Goal: Task Accomplishment & Management: Manage account settings

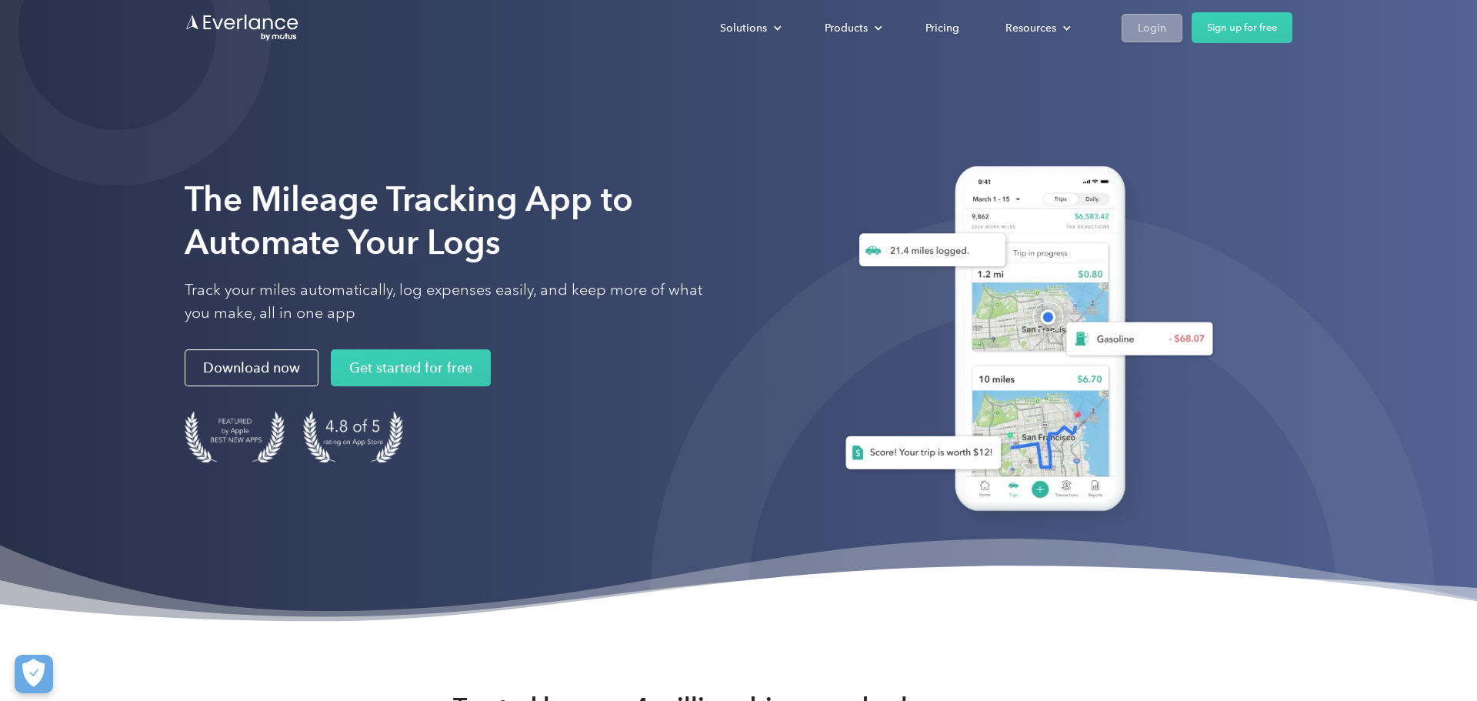
click at [1145, 28] on div "Login" at bounding box center [1152, 27] width 28 height 19
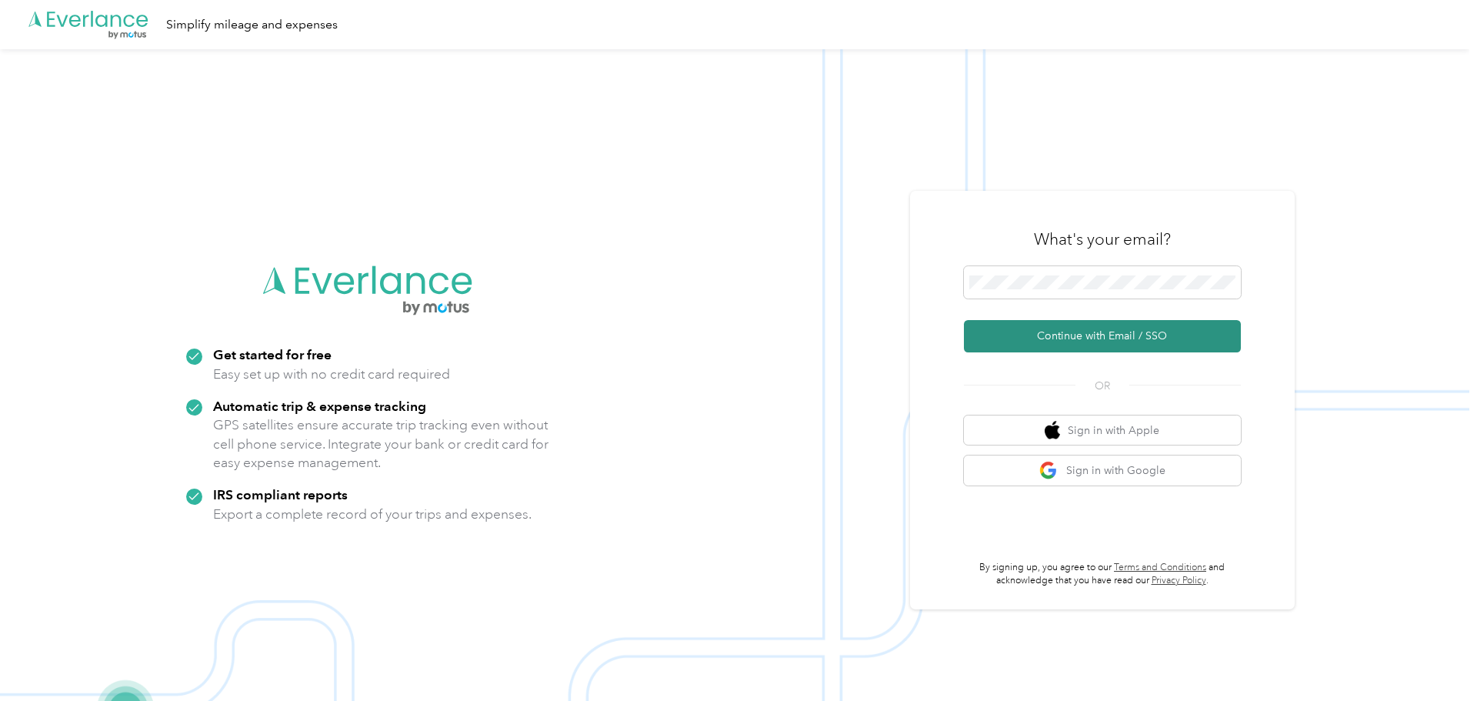
click at [1021, 336] on button "Continue with Email / SSO" at bounding box center [1102, 336] width 277 height 32
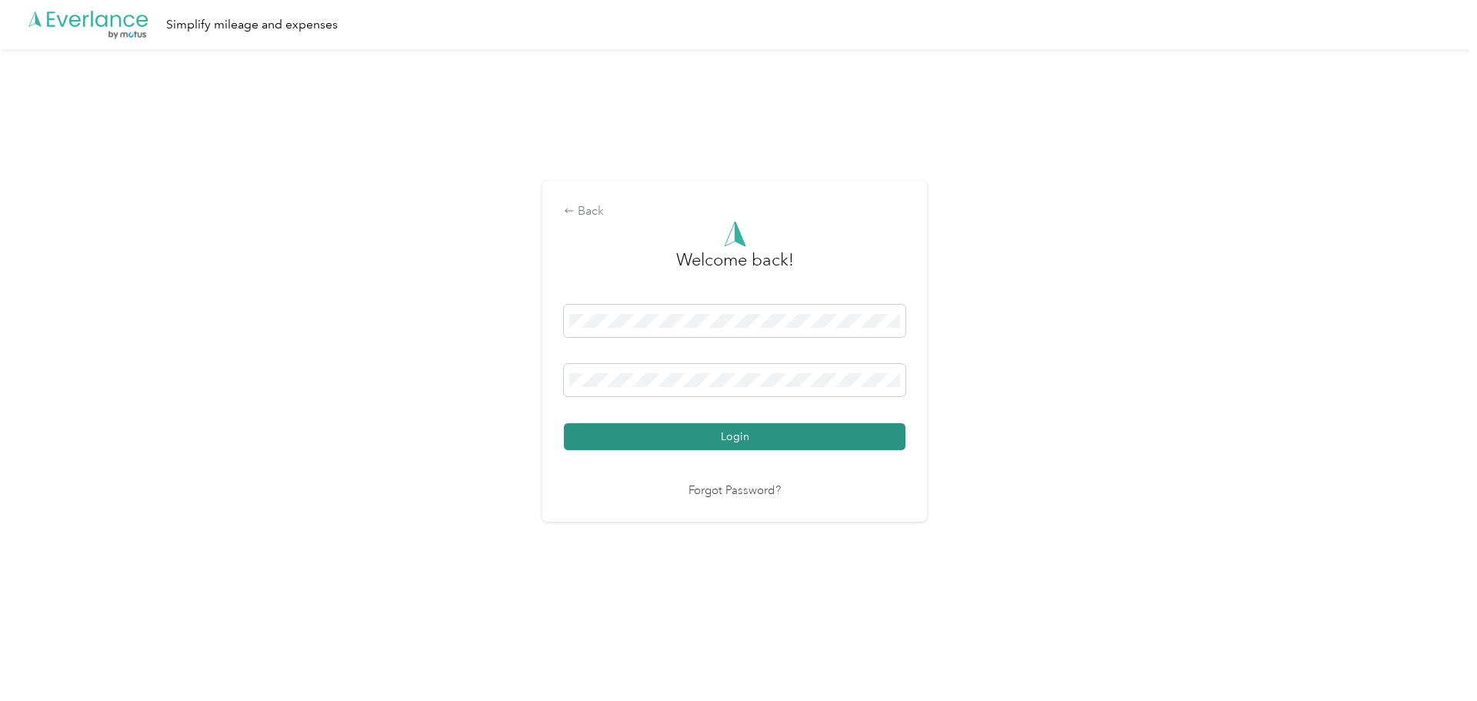
click at [830, 441] on button "Login" at bounding box center [735, 436] width 342 height 27
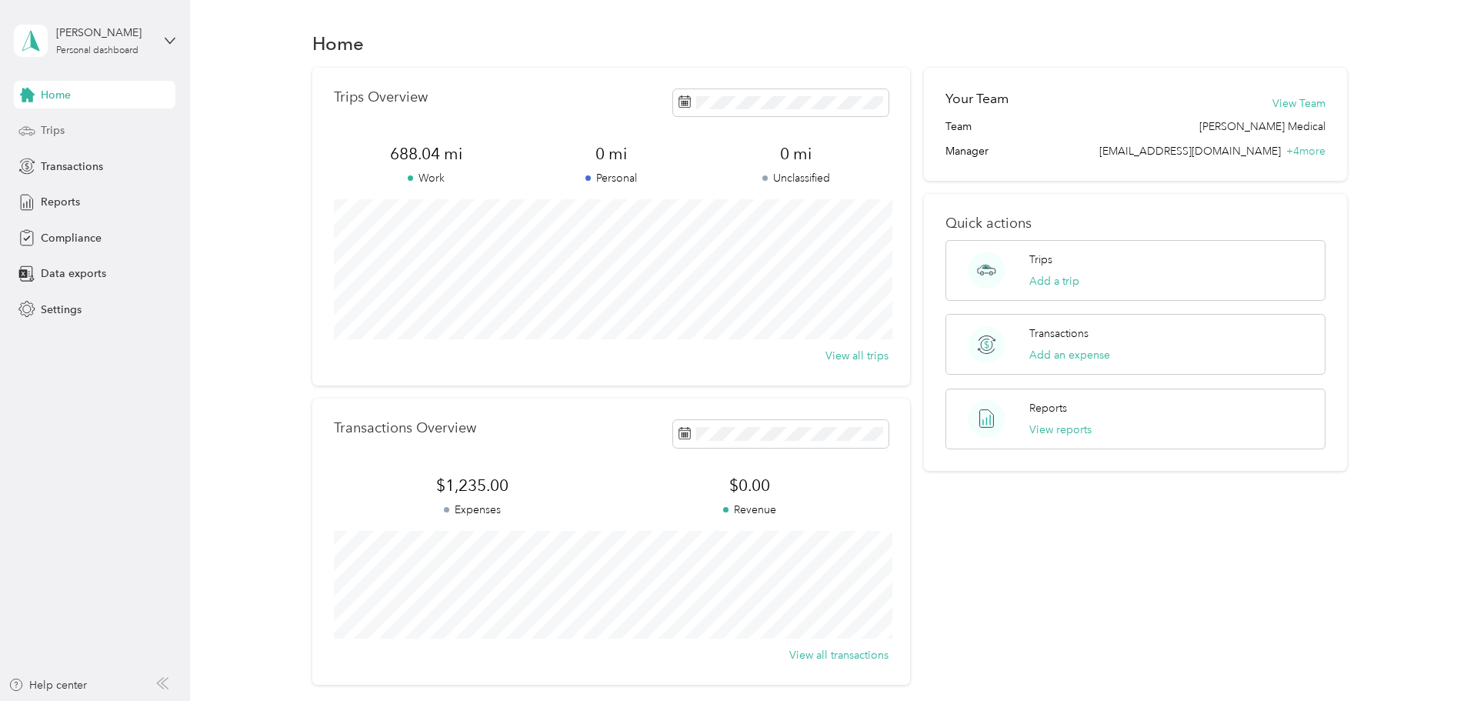
click at [73, 134] on div "Trips" at bounding box center [95, 131] width 162 height 28
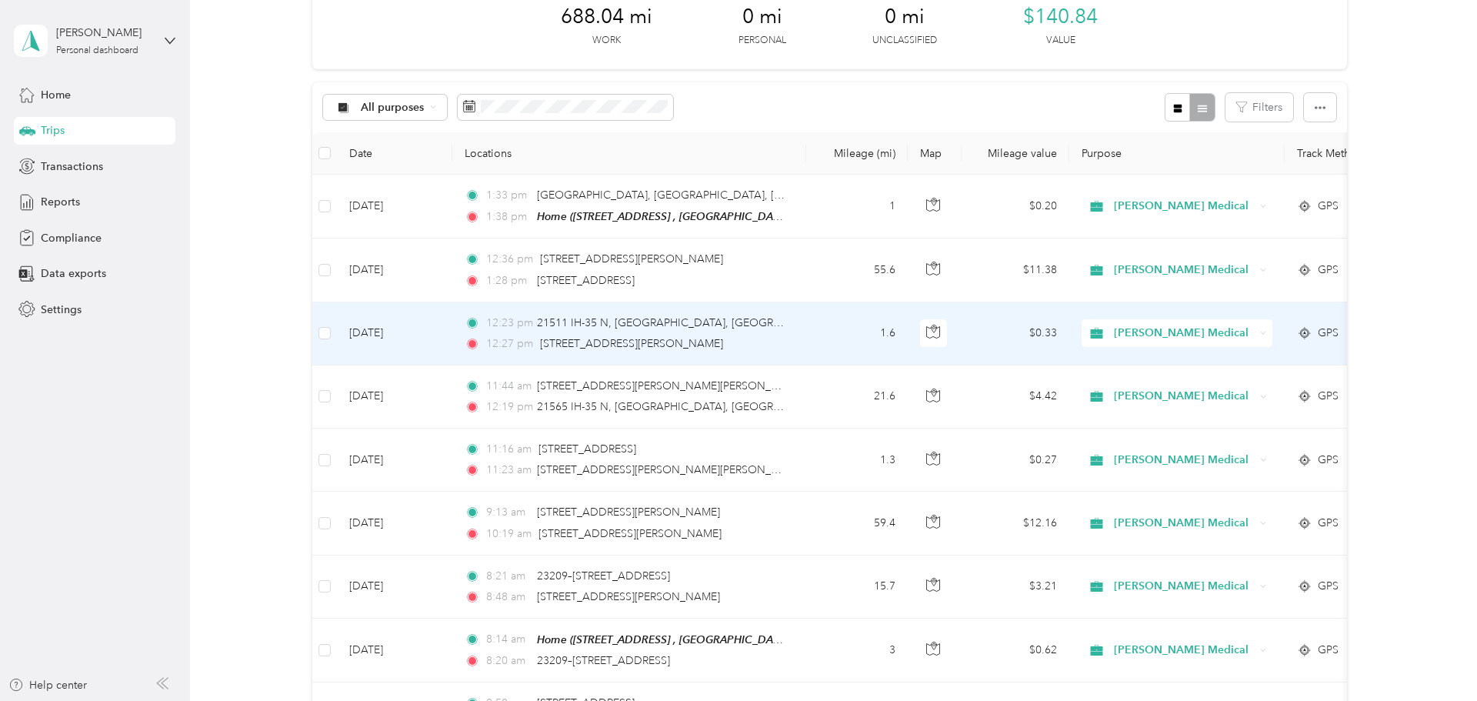
scroll to position [88, 0]
click at [818, 332] on td "1.6" at bounding box center [857, 330] width 102 height 63
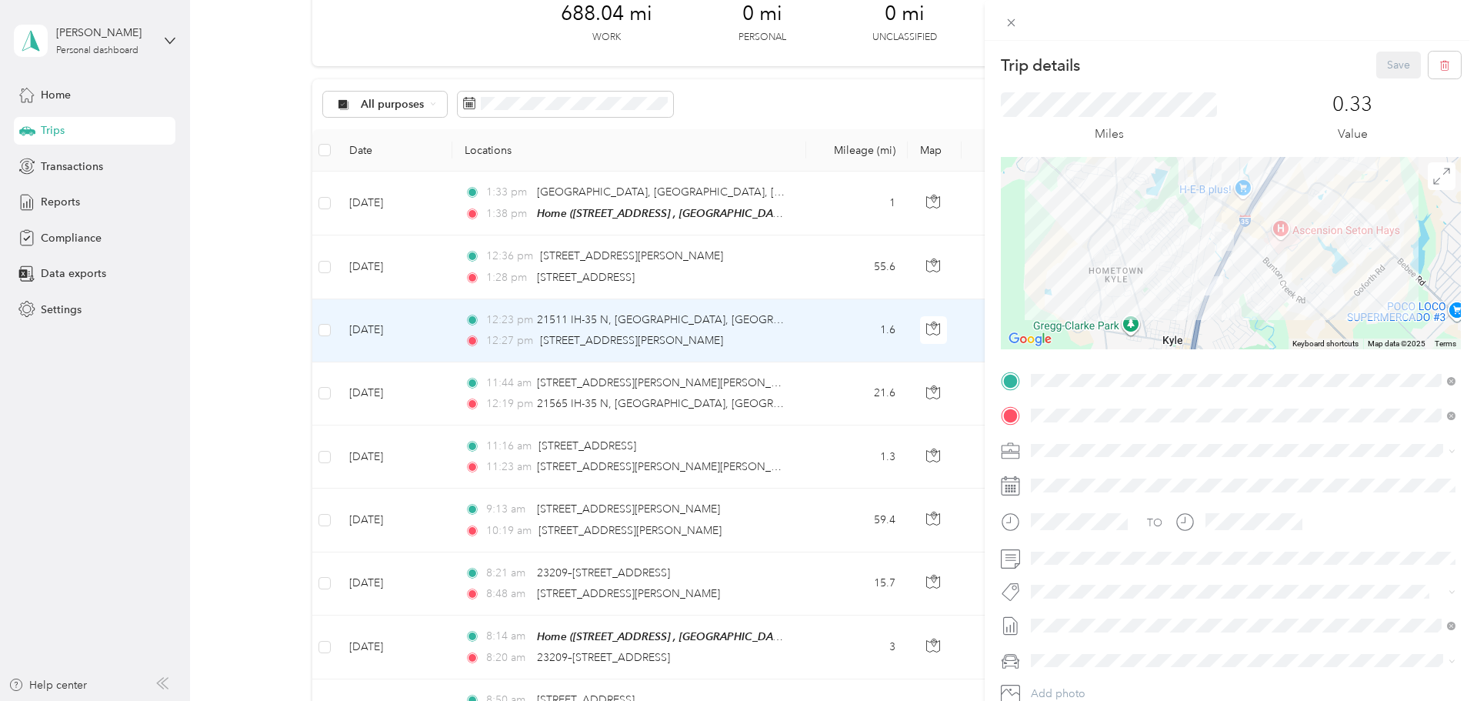
click at [93, 103] on div "Trip details Save This trip cannot be edited because it is either under review,…" at bounding box center [738, 350] width 1477 height 701
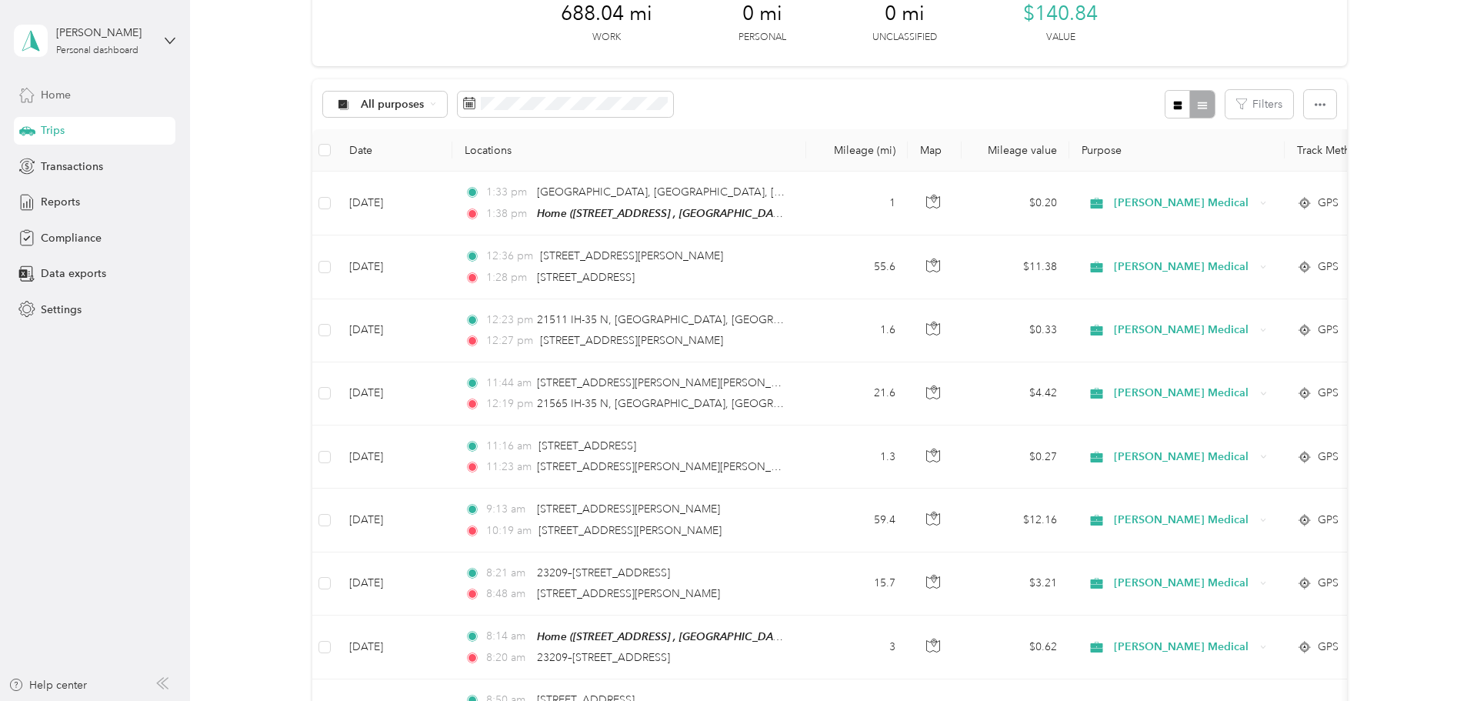
click at [36, 85] on div "Home" at bounding box center [95, 95] width 162 height 28
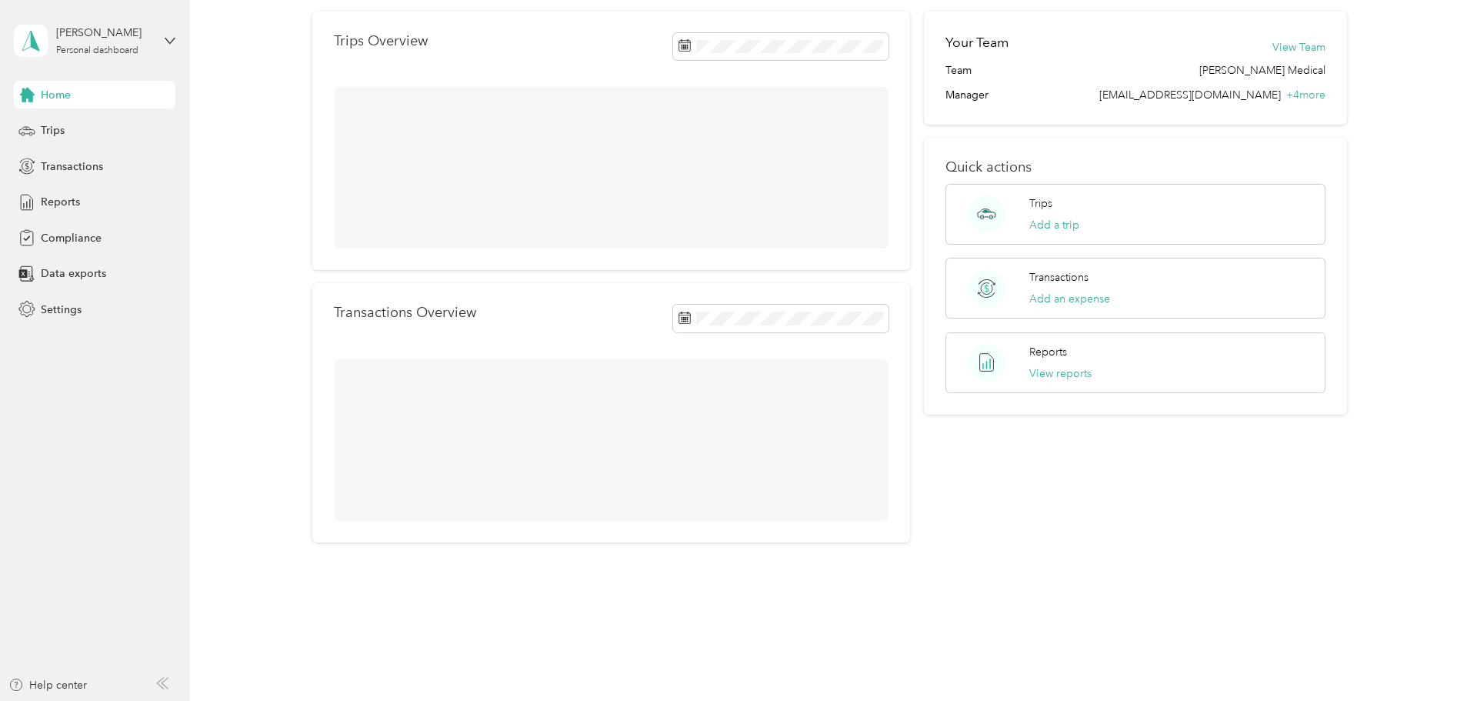
scroll to position [88, 0]
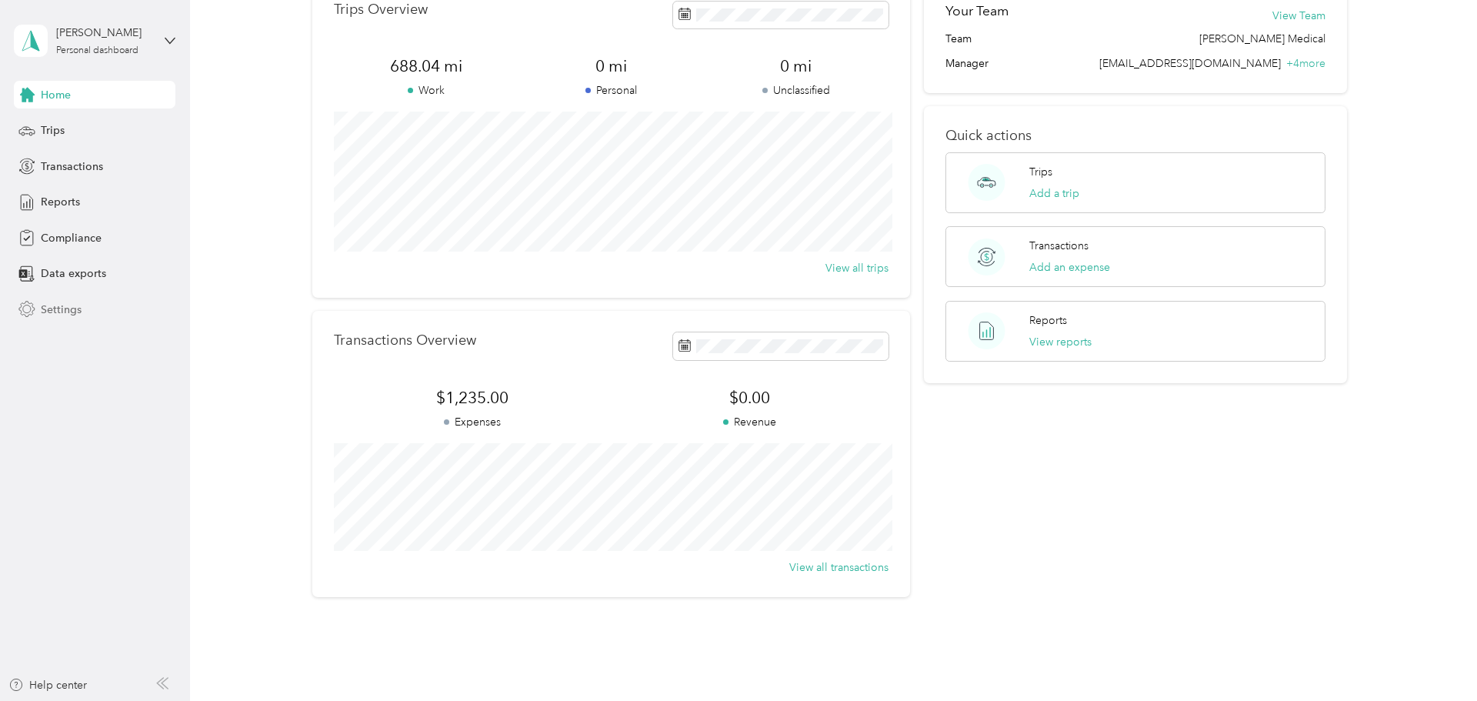
click at [66, 316] on span "Settings" at bounding box center [61, 310] width 41 height 16
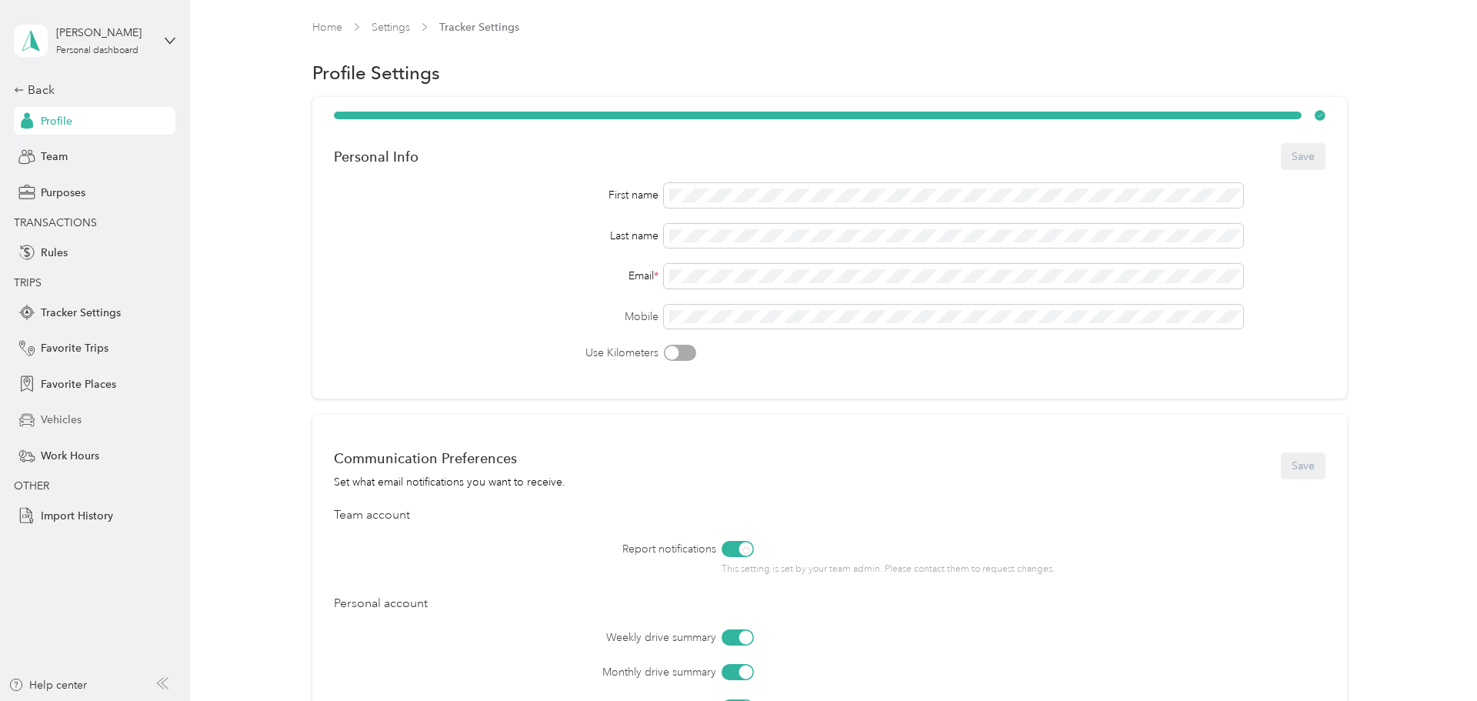
click at [59, 433] on div "Vehicles" at bounding box center [95, 420] width 162 height 28
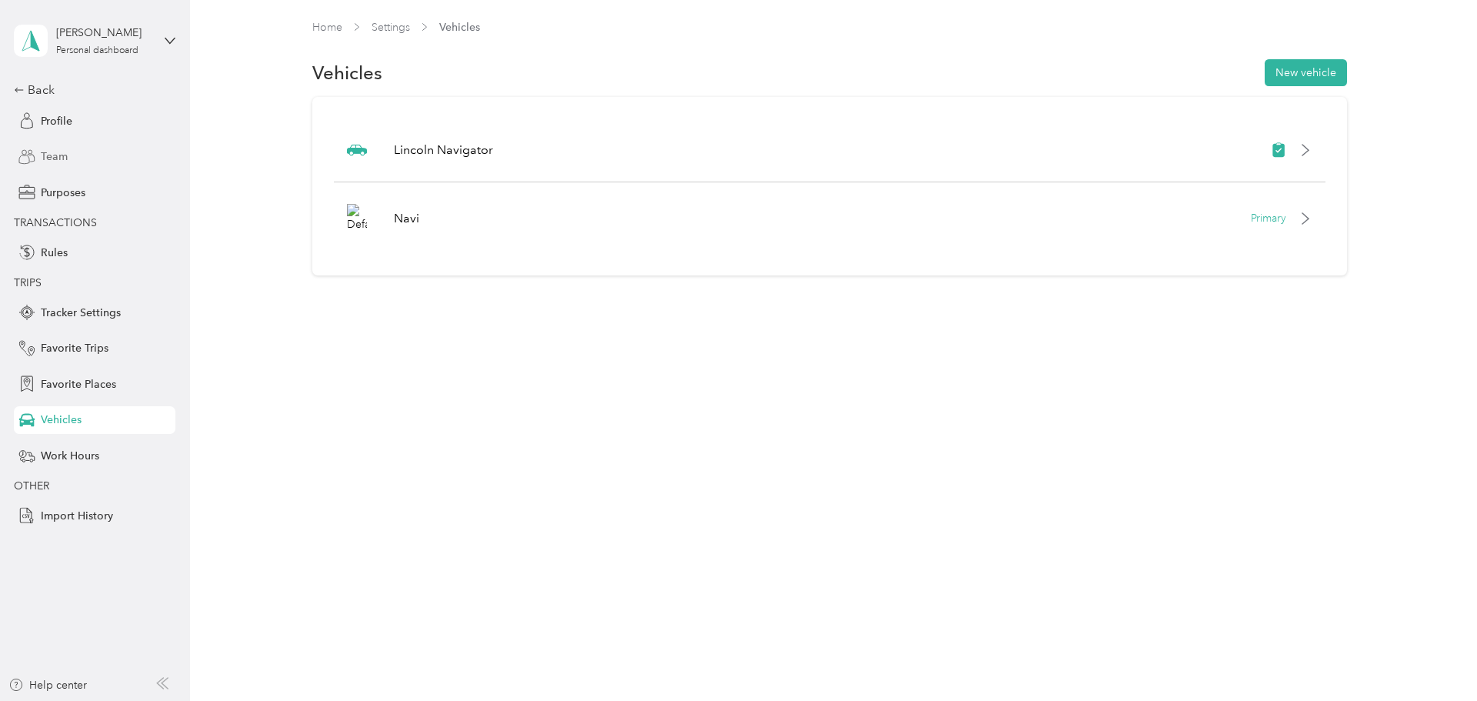
click at [51, 148] on div "Team" at bounding box center [95, 157] width 162 height 28
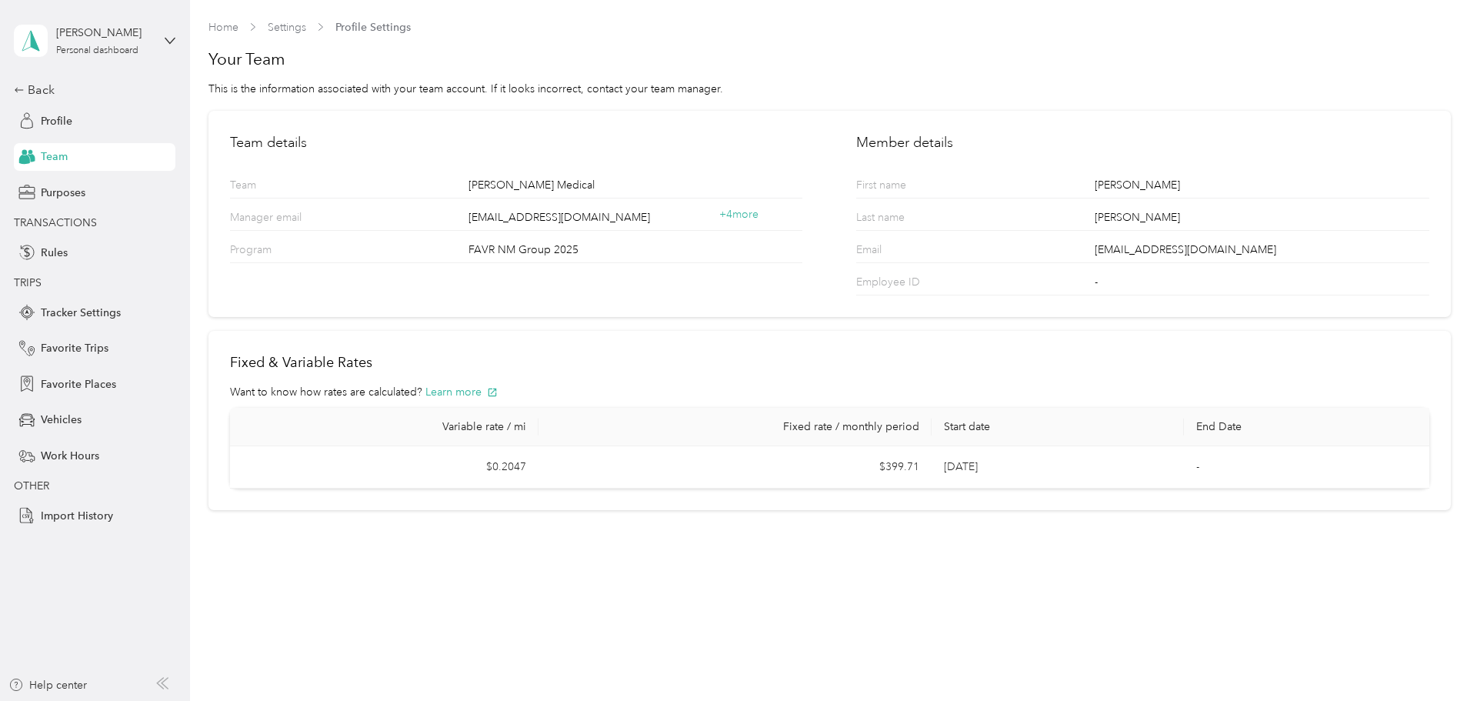
click at [605, 472] on td "$399.71" at bounding box center [734, 467] width 393 height 42
